Goal: Task Accomplishment & Management: Use online tool/utility

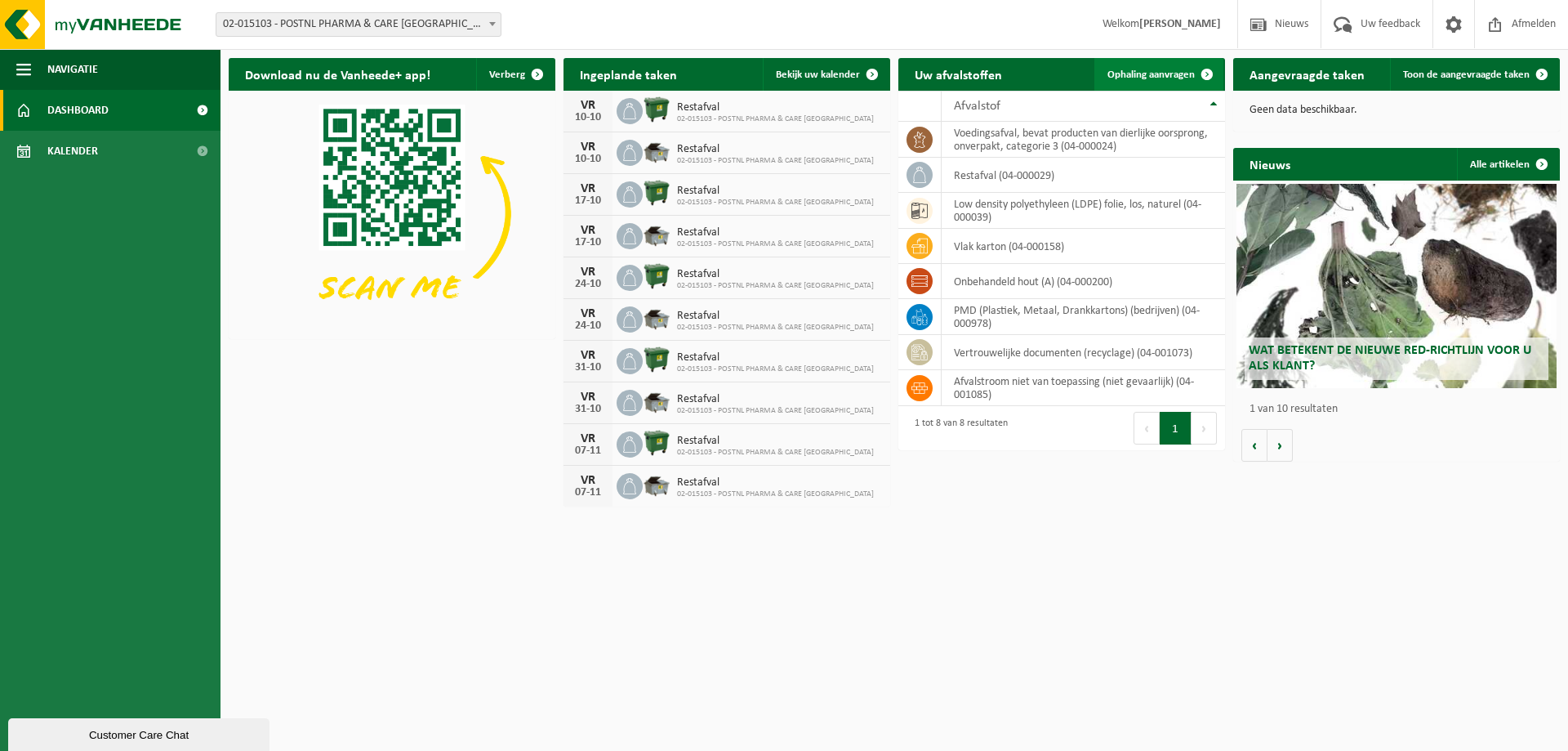
click at [1208, 74] on span at bounding box center [1207, 74] width 32 height 32
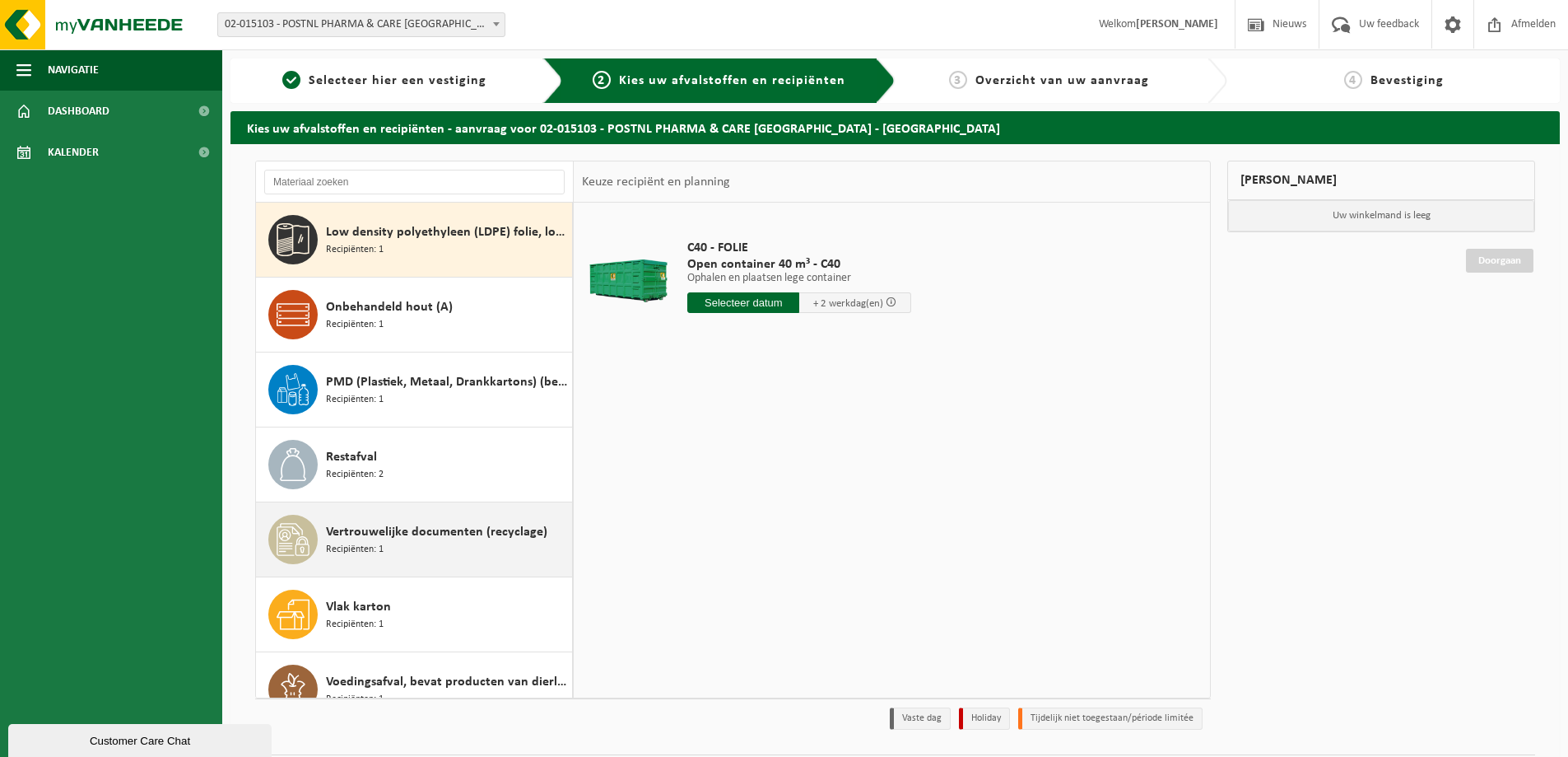
click at [449, 536] on span "Vertrouwelijke documenten (recyclage)" at bounding box center [437, 531] width 221 height 20
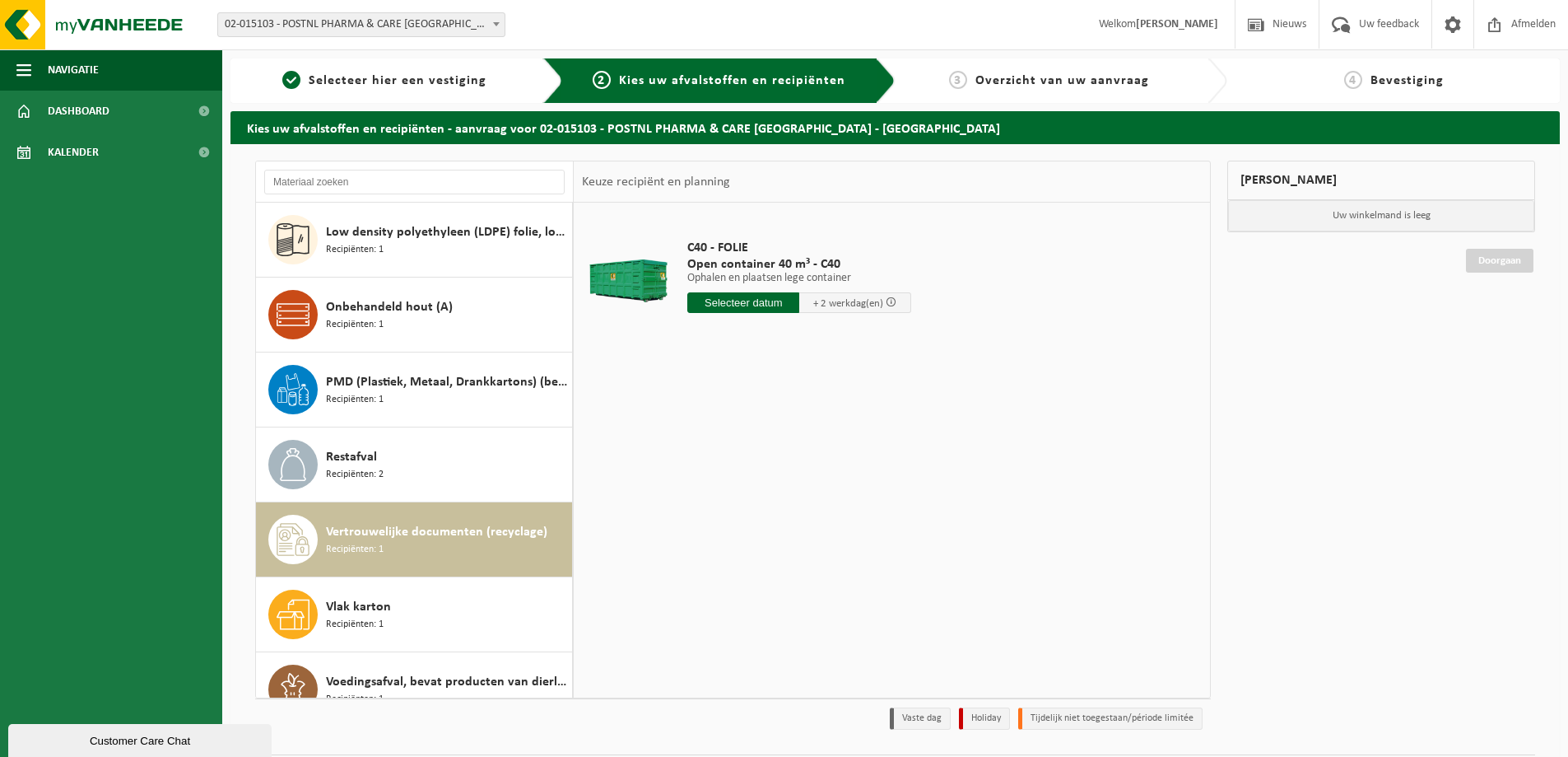
scroll to position [29, 0]
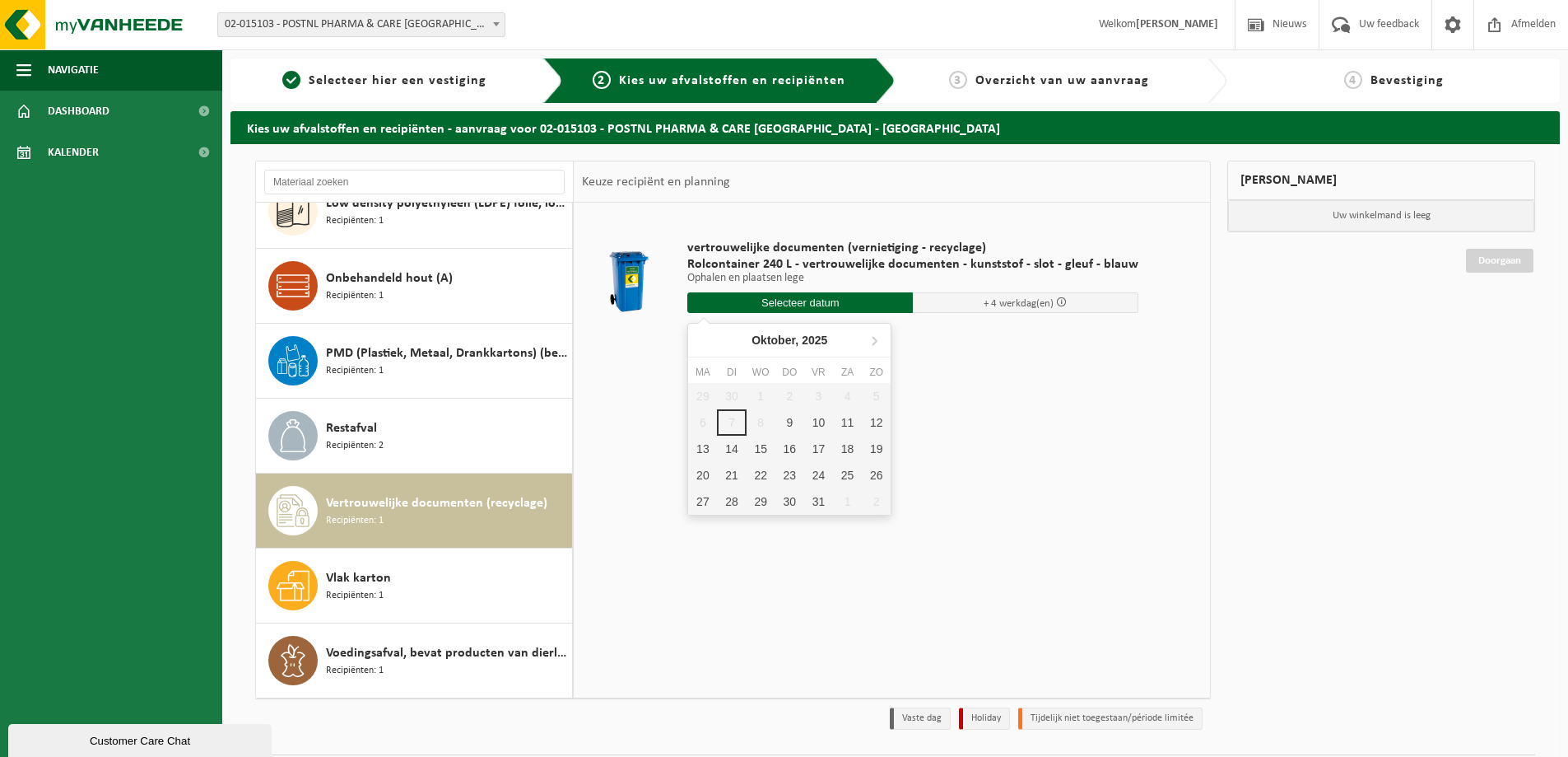
click at [803, 308] on input "text" at bounding box center [799, 303] width 226 height 21
click at [793, 426] on div "9" at bounding box center [790, 422] width 29 height 27
type input "Van 2025-10-09"
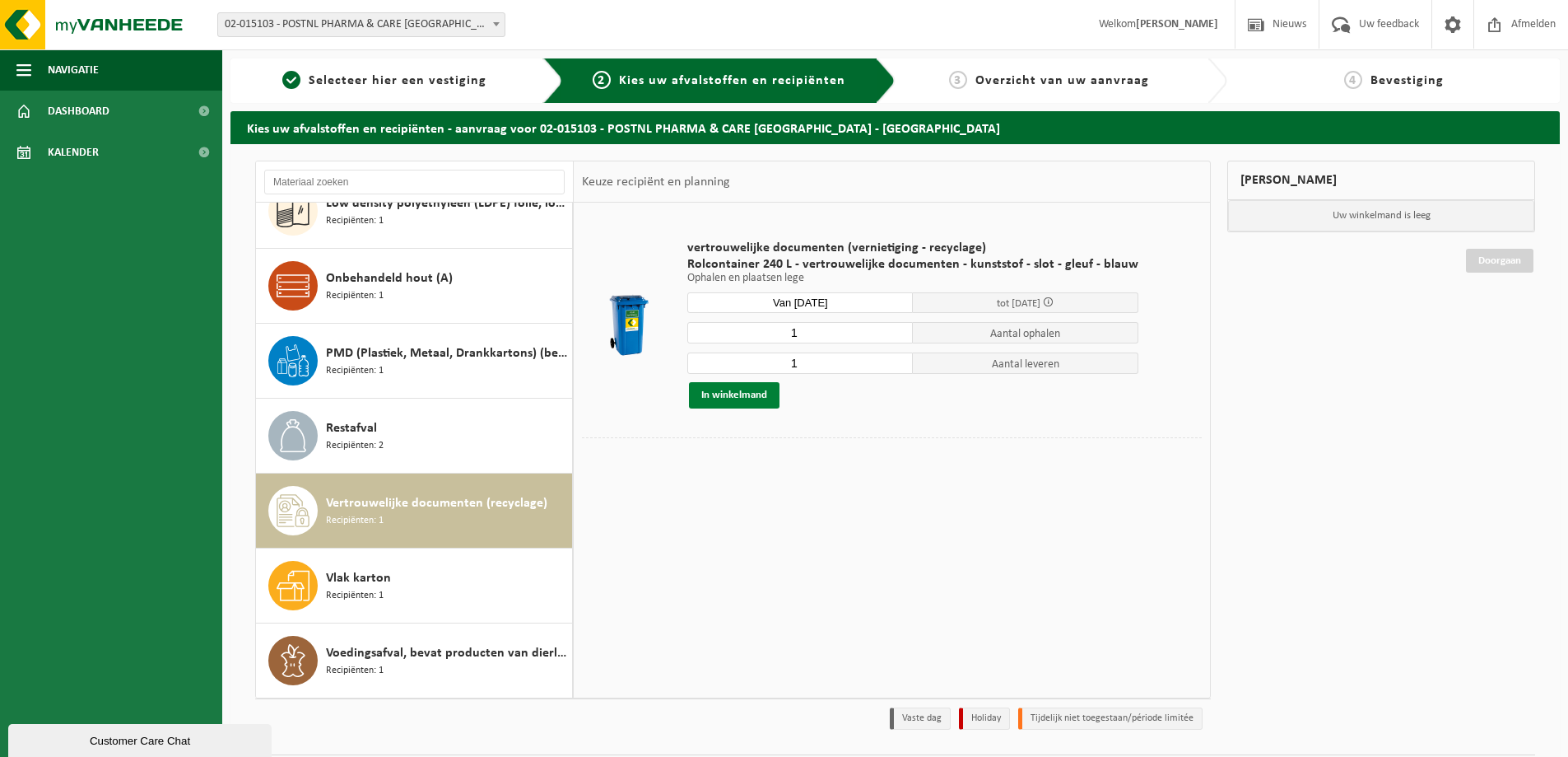
click at [726, 397] on button "In winkelmand" at bounding box center [734, 395] width 91 height 27
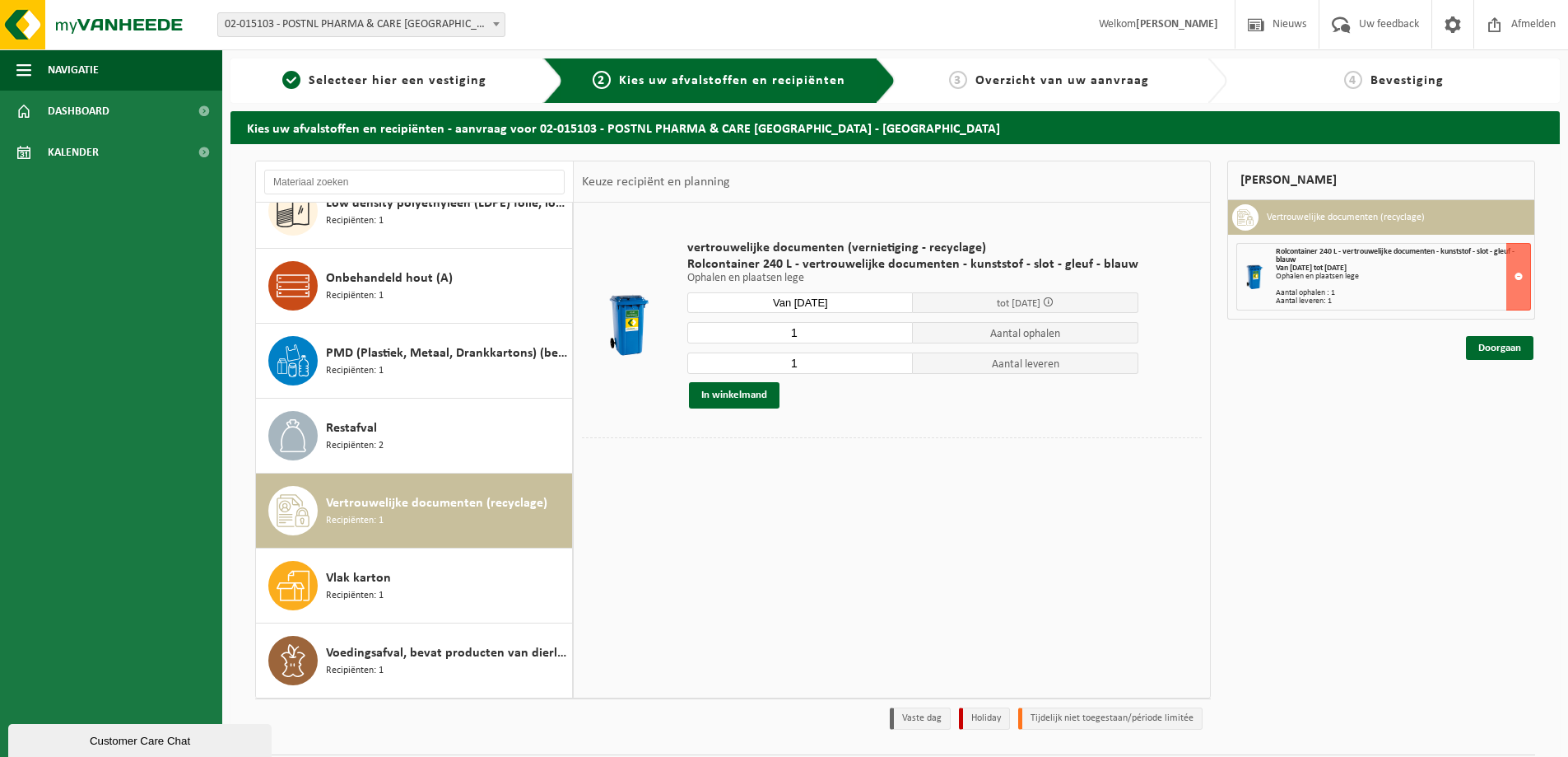
click at [1495, 335] on div "Doorgaan" at bounding box center [1381, 327] width 308 height 16
click at [1498, 348] on link "Doorgaan" at bounding box center [1499, 348] width 68 height 24
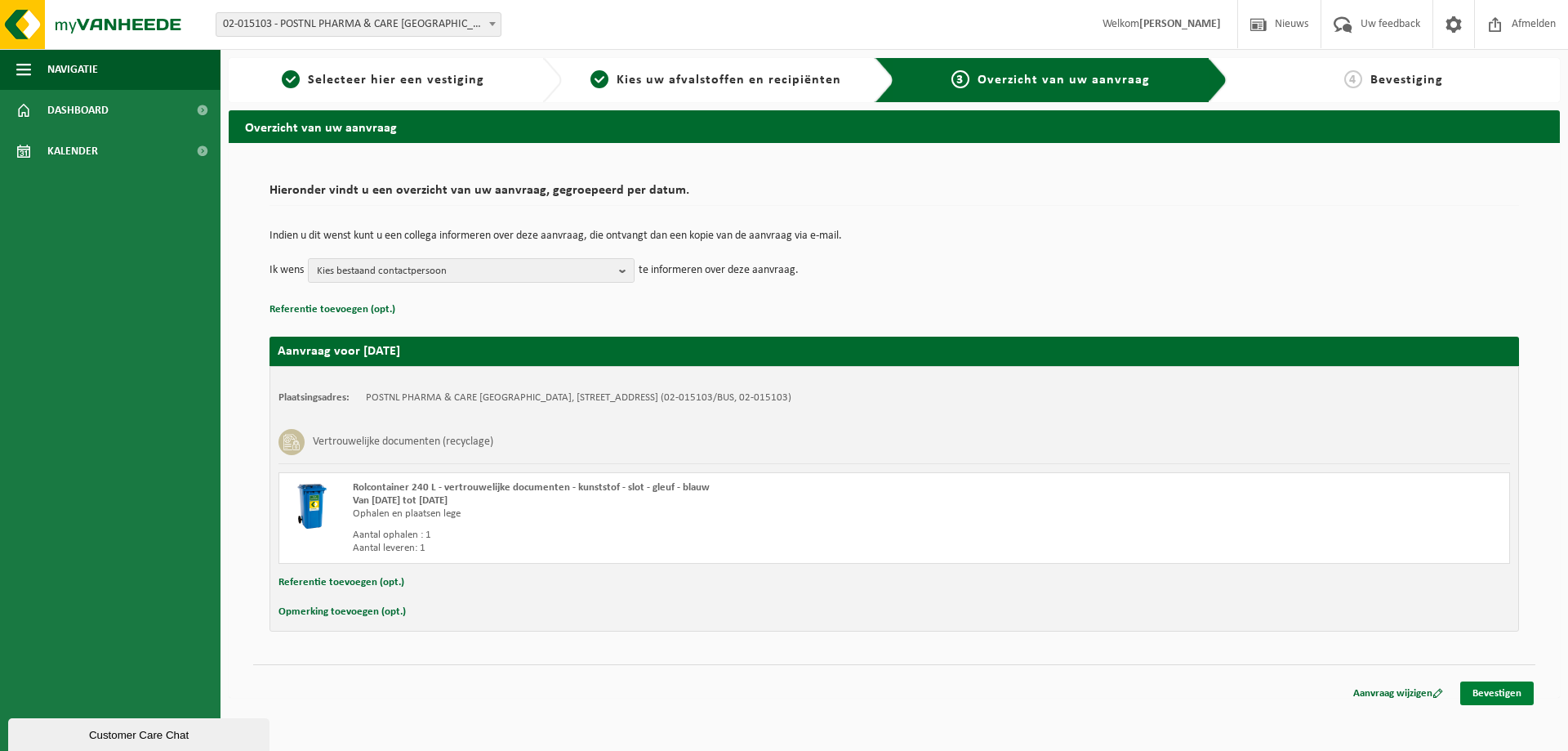
click at [1490, 691] on link "Bevestigen" at bounding box center [1497, 693] width 73 height 24
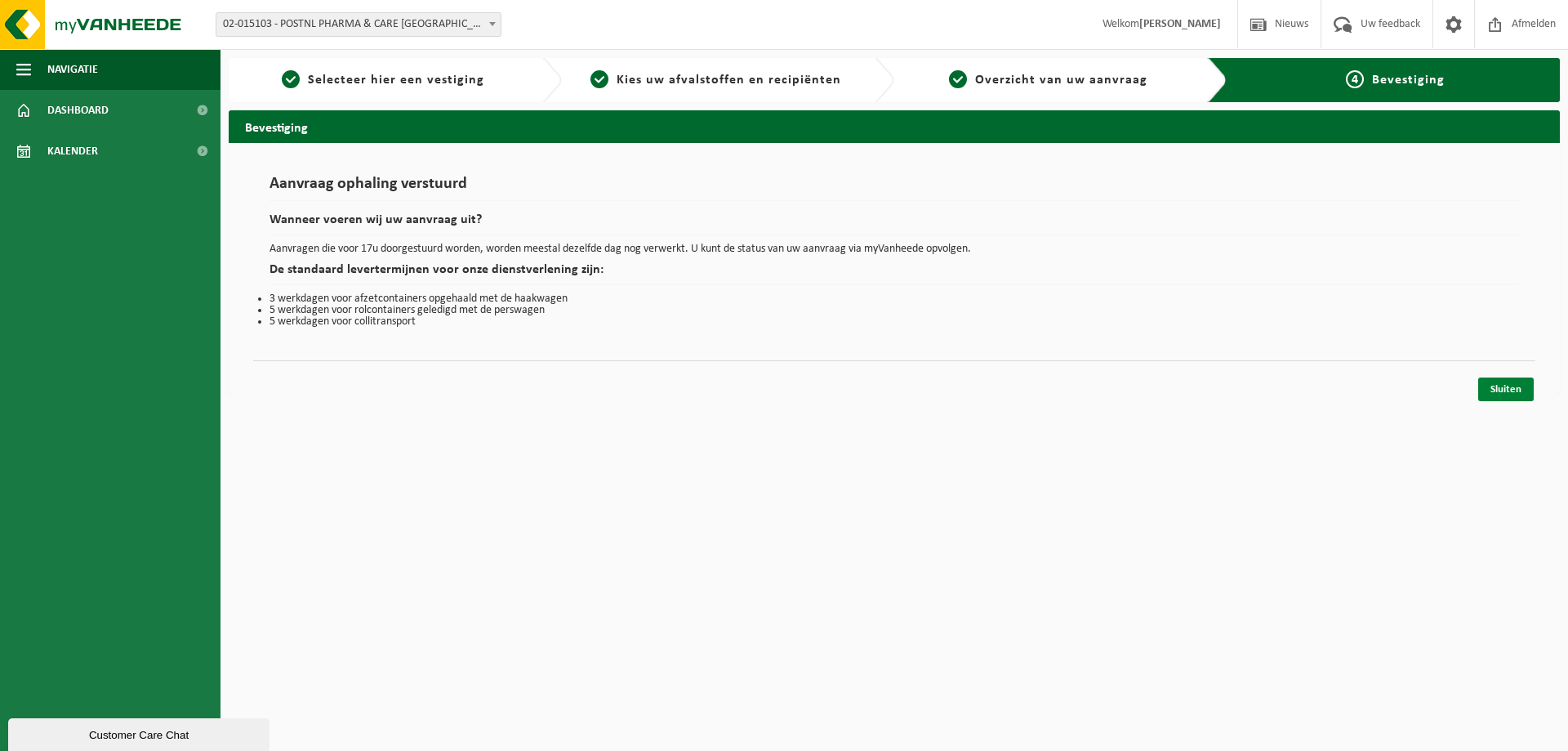
click at [1510, 397] on link "Sluiten" at bounding box center [1506, 389] width 55 height 24
